Goal: Navigation & Orientation: Find specific page/section

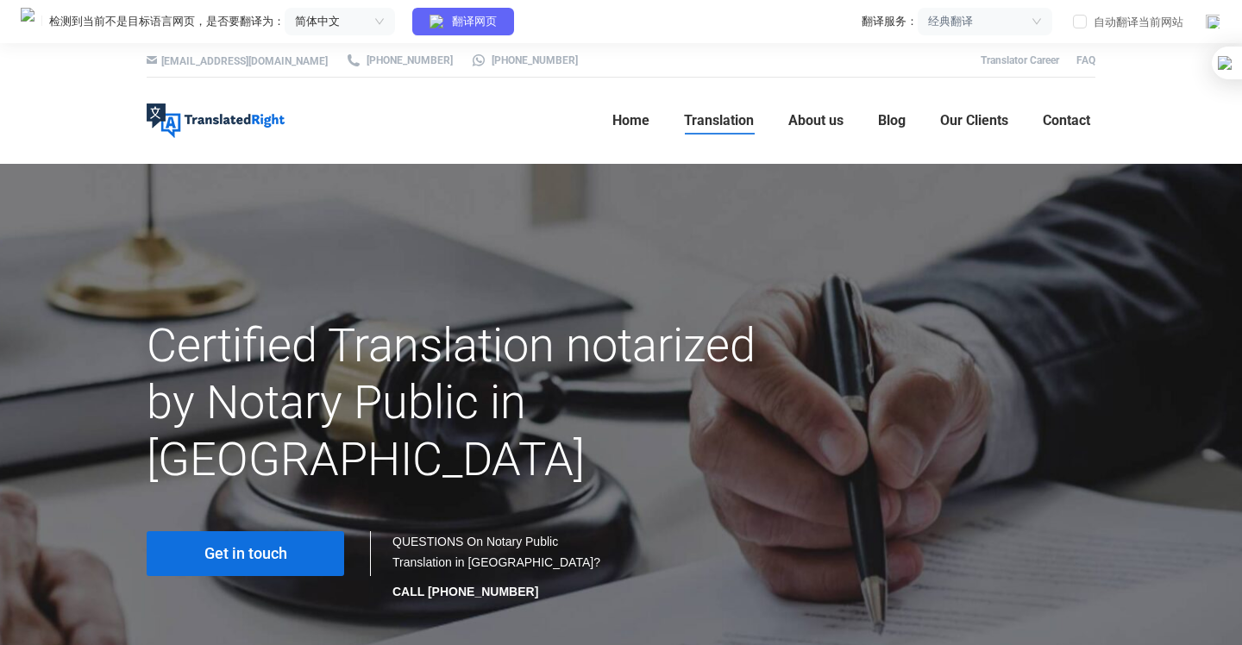
click at [265, 545] on span "Get in touch" at bounding box center [245, 553] width 83 height 17
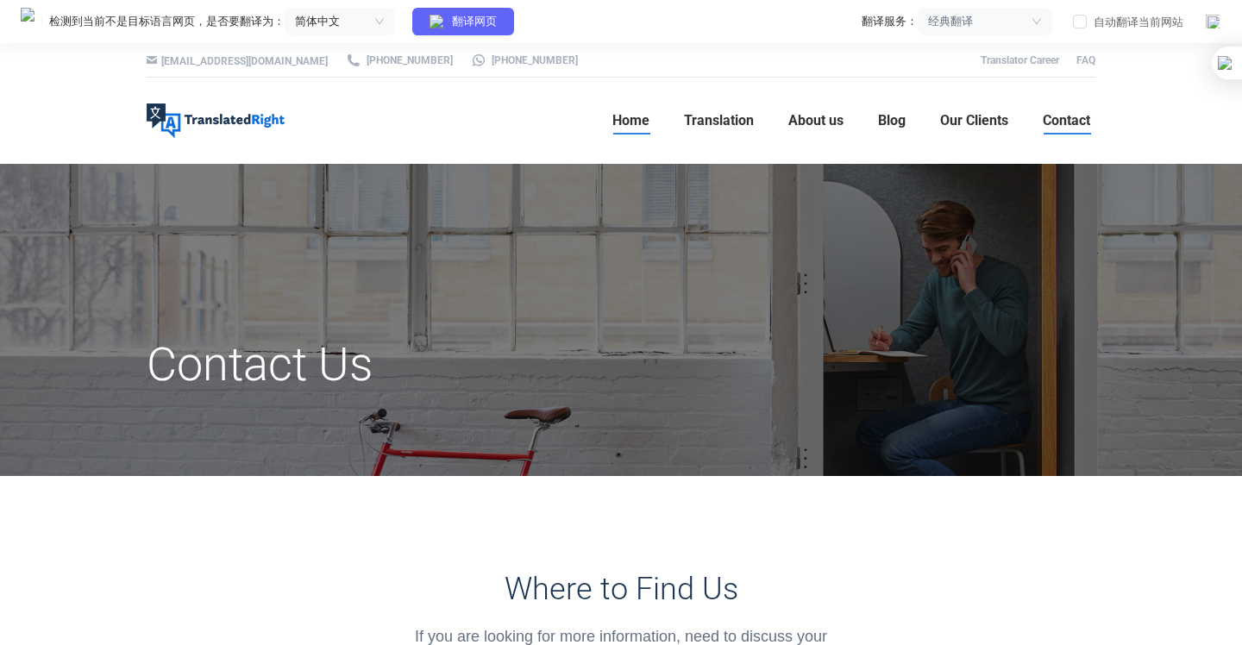
click at [622, 116] on span "Home" at bounding box center [630, 120] width 37 height 17
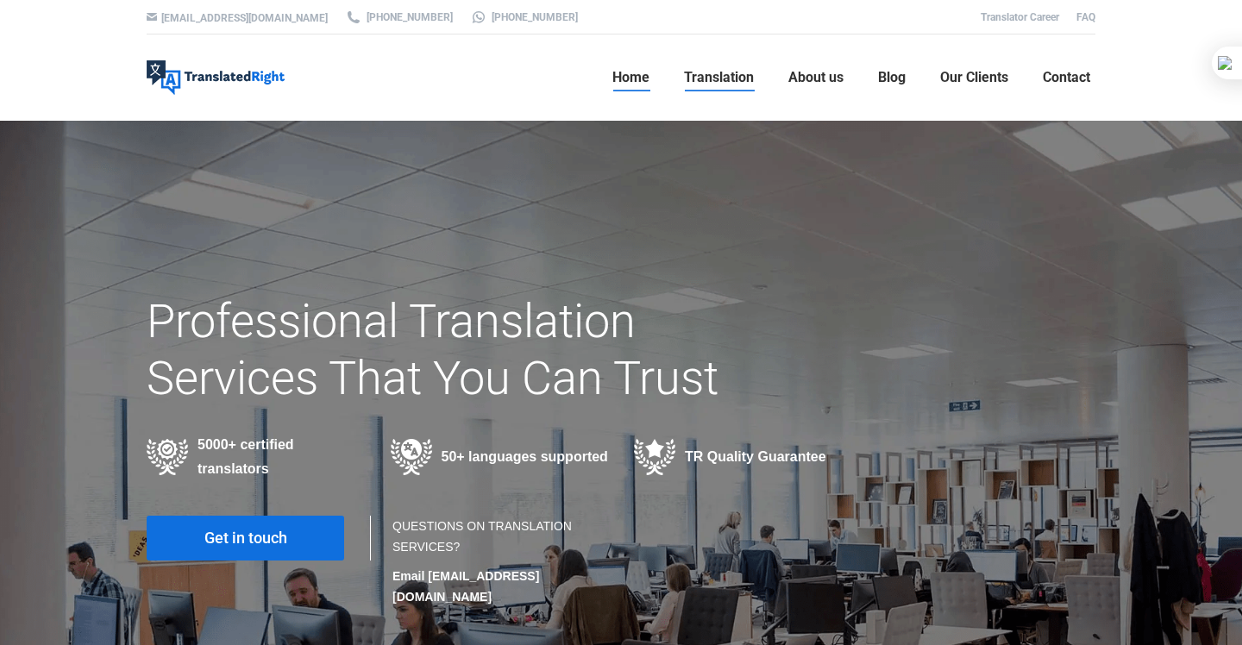
click at [736, 71] on span "Translation" at bounding box center [719, 77] width 70 height 17
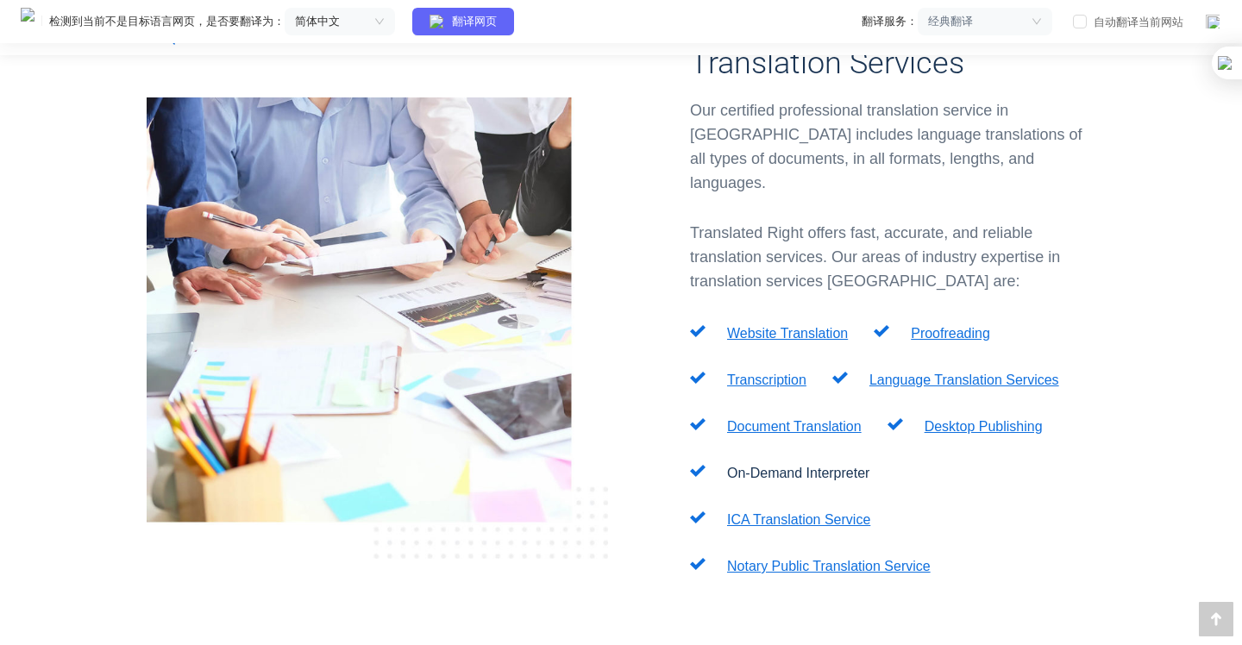
scroll to position [604, 0]
